Goal: Information Seeking & Learning: Learn about a topic

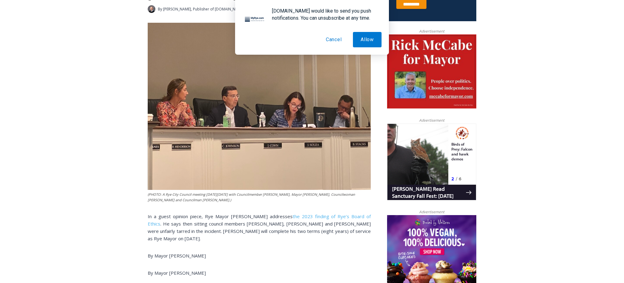
scroll to position [320, 0]
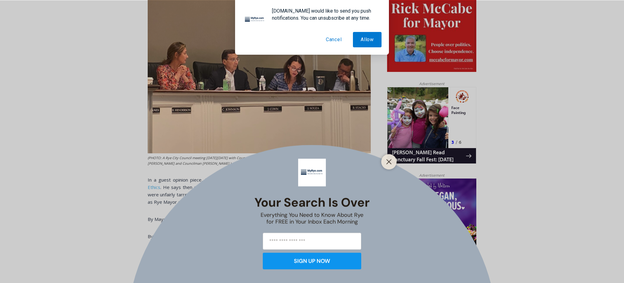
click at [332, 39] on button "Cancel" at bounding box center [333, 39] width 31 height 15
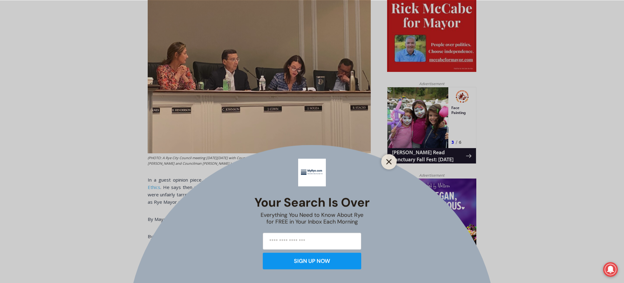
drag, startPoint x: 389, startPoint y: 162, endPoint x: 0, endPoint y: 68, distance: 400.0
click at [389, 162] on line "Close" at bounding box center [389, 162] width 4 height 4
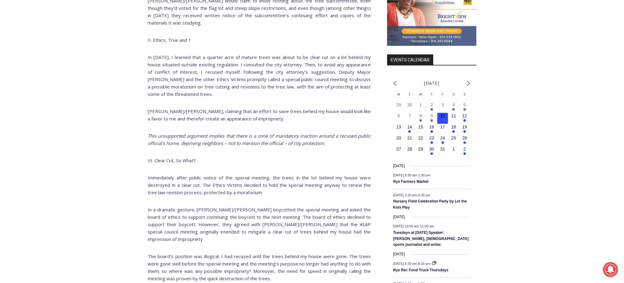
scroll to position [624, 0]
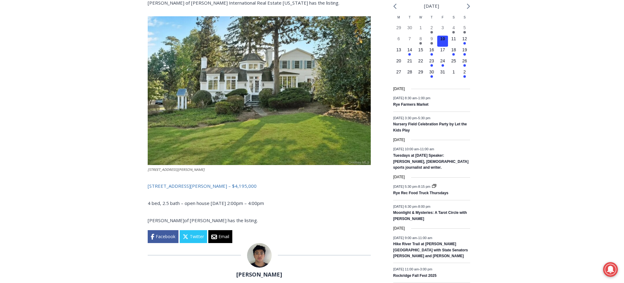
scroll to position [784, 0]
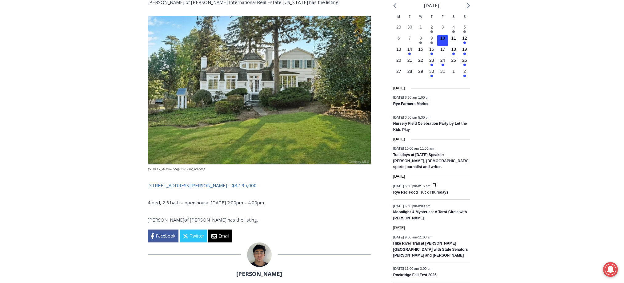
click at [173, 183] on link "162 Kirby Lane, Rye – $4,195,000" at bounding box center [202, 186] width 109 height 6
click at [263, 58] on img at bounding box center [259, 90] width 223 height 149
click at [270, 76] on img at bounding box center [259, 90] width 223 height 149
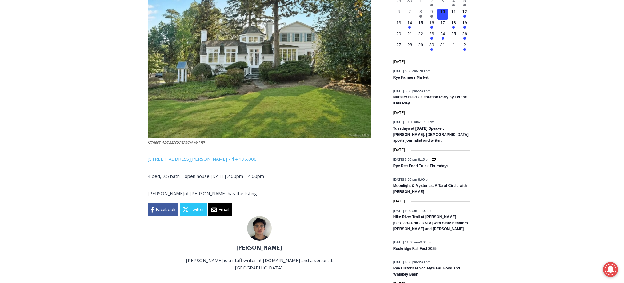
scroll to position [810, 0]
click at [174, 156] on link "162 Kirby Lane, Rye – $4,195,000" at bounding box center [202, 159] width 109 height 6
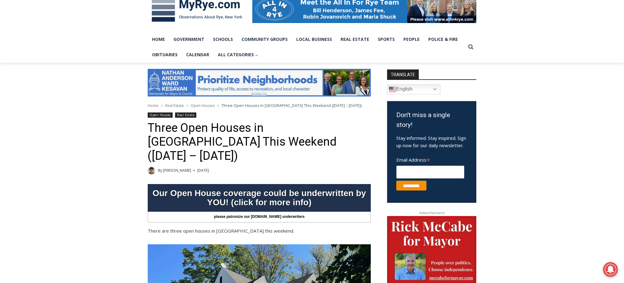
scroll to position [0, 0]
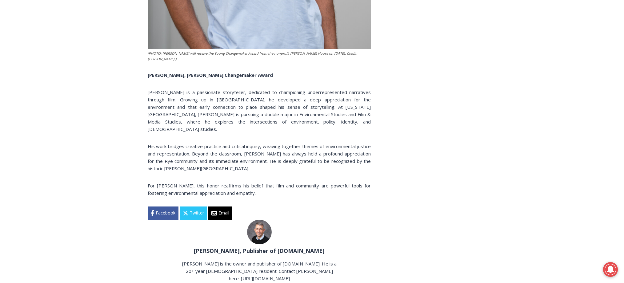
scroll to position [3367, 0]
